Goal: Transaction & Acquisition: Purchase product/service

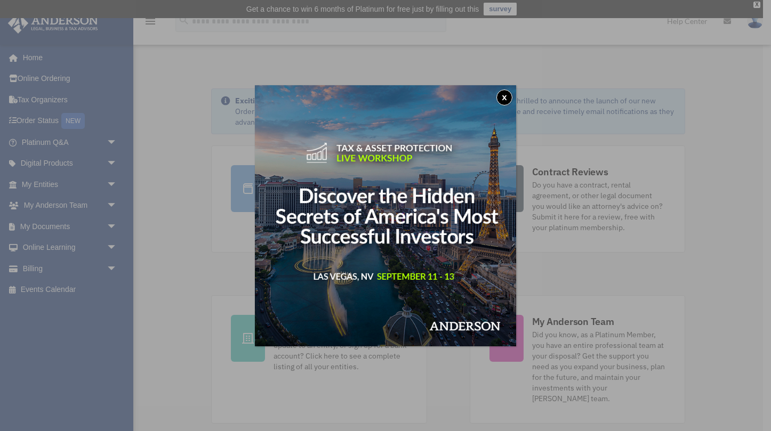
click at [47, 266] on div "x" at bounding box center [385, 215] width 771 height 431
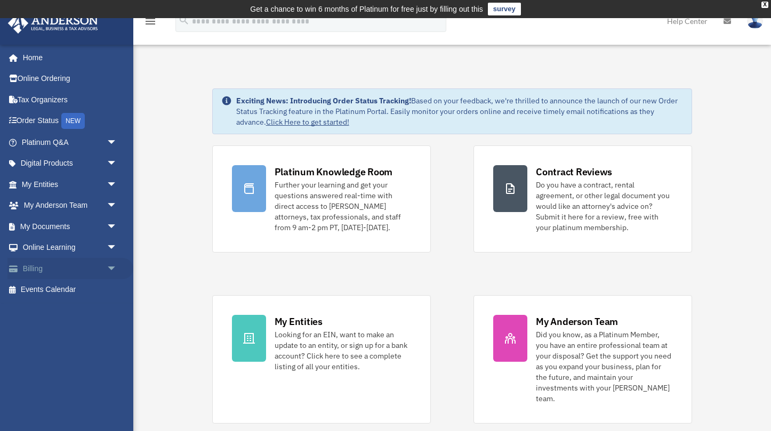
click at [101, 263] on link "Billing arrow_drop_down" at bounding box center [70, 268] width 126 height 21
click at [37, 268] on link "Billing arrow_drop_down" at bounding box center [70, 268] width 126 height 21
click at [112, 265] on span "arrow_drop_down" at bounding box center [117, 269] width 21 height 22
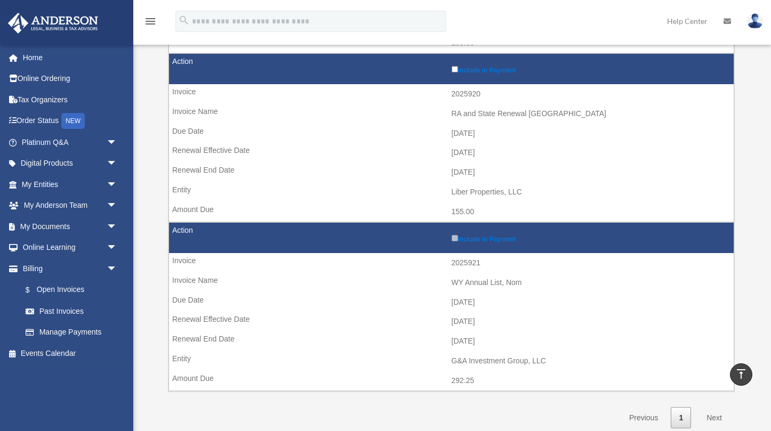
scroll to position [559, 0]
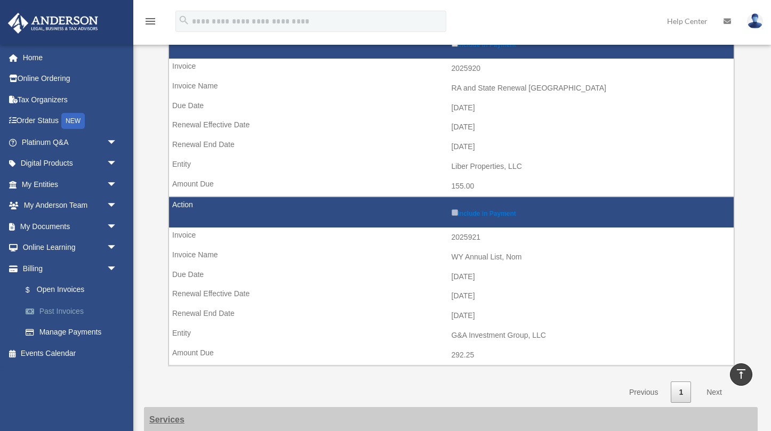
click at [79, 308] on link "Past Invoices" at bounding box center [74, 311] width 118 height 21
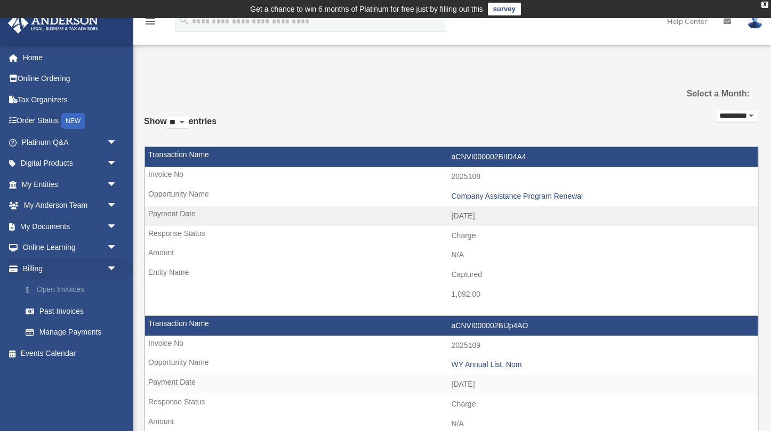
click at [65, 286] on link "$ Open Invoices" at bounding box center [74, 290] width 118 height 22
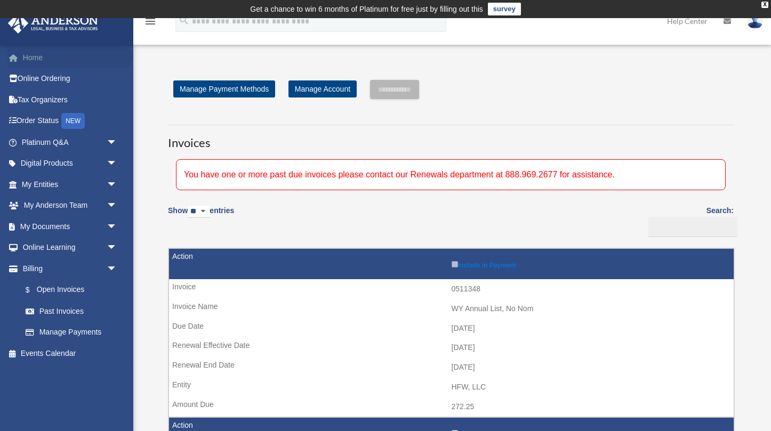
click at [42, 57] on link "Home" at bounding box center [70, 57] width 126 height 21
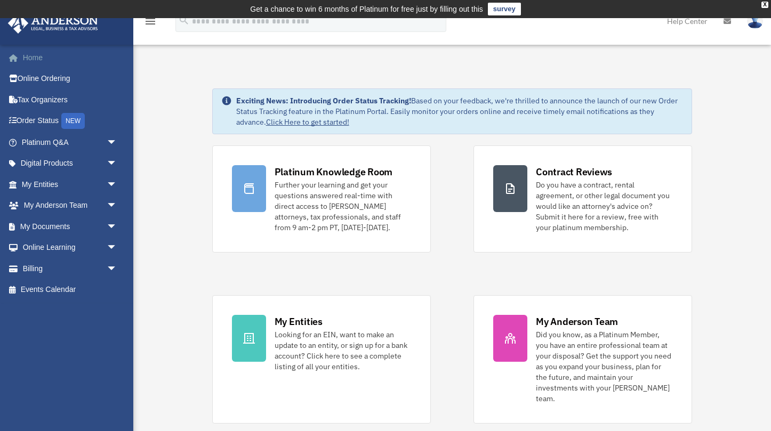
click at [37, 58] on link "Home" at bounding box center [70, 57] width 126 height 21
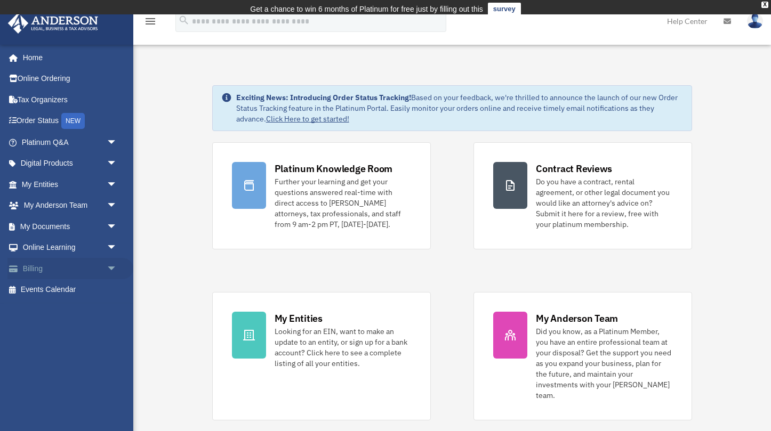
click at [46, 268] on link "Billing arrow_drop_down" at bounding box center [70, 268] width 126 height 21
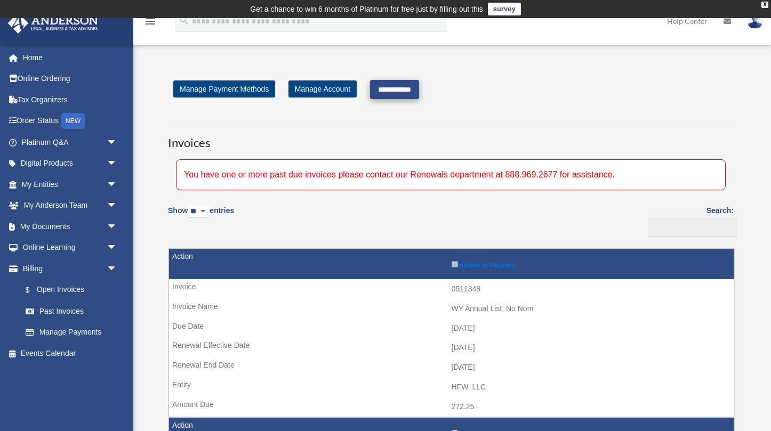
click at [411, 92] on input "**********" at bounding box center [394, 89] width 49 height 19
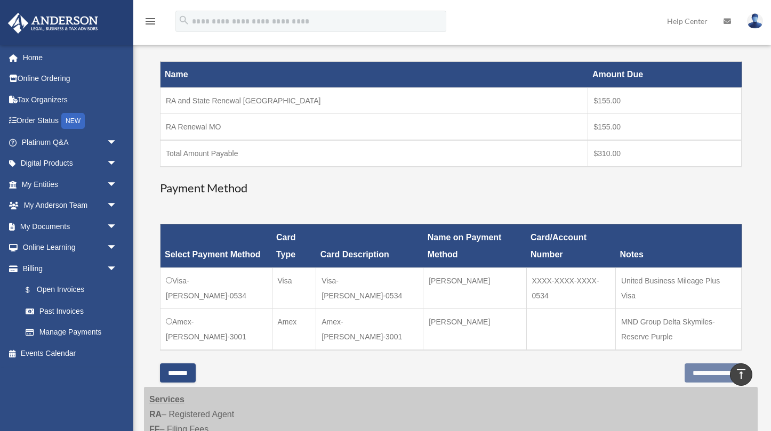
scroll to position [177, 0]
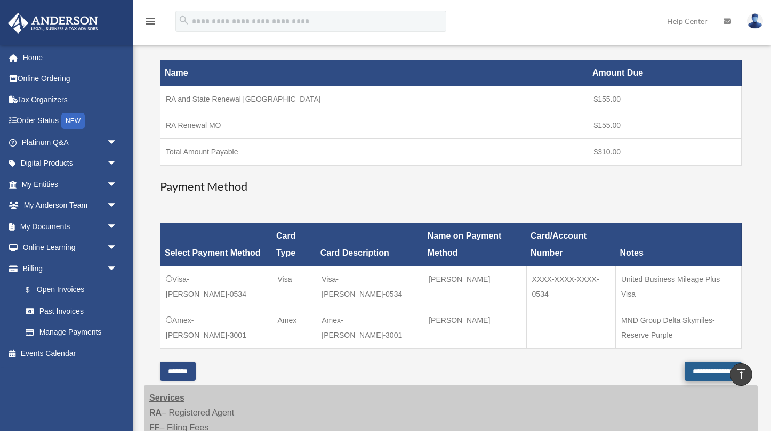
click at [685, 372] on input "**********" at bounding box center [713, 371] width 57 height 19
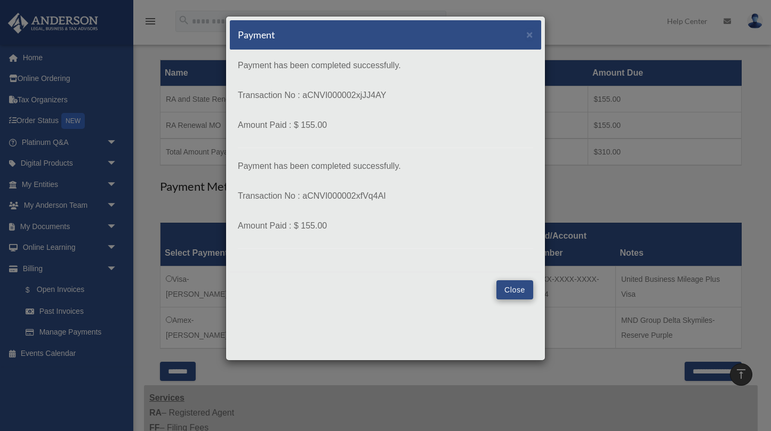
click at [518, 284] on button "Close" at bounding box center [515, 290] width 37 height 19
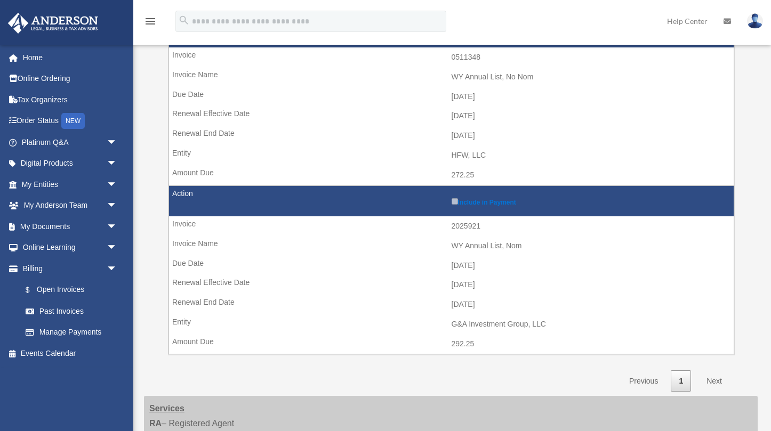
scroll to position [287, 0]
